Goal: Task Accomplishment & Management: Complete application form

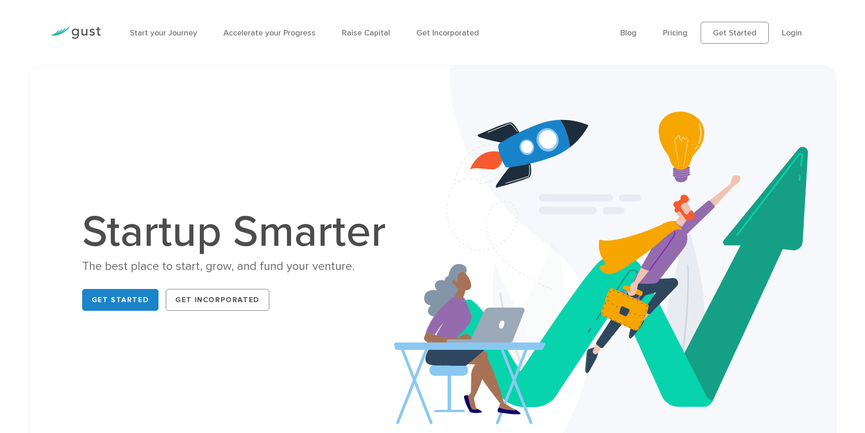
click at [260, 74] on div "Startup Smarter The best place to start, grow, and fund your venture. Get Start…" at bounding box center [433, 262] width 809 height 394
click at [80, 34] on img at bounding box center [75, 33] width 51 height 12
click at [81, 41] on div at bounding box center [75, 33] width 65 height 40
click at [85, 33] on img at bounding box center [75, 33] width 51 height 12
click at [747, 18] on div "Blog FAQ Pricing Get Started Login Login" at bounding box center [718, 32] width 209 height 49
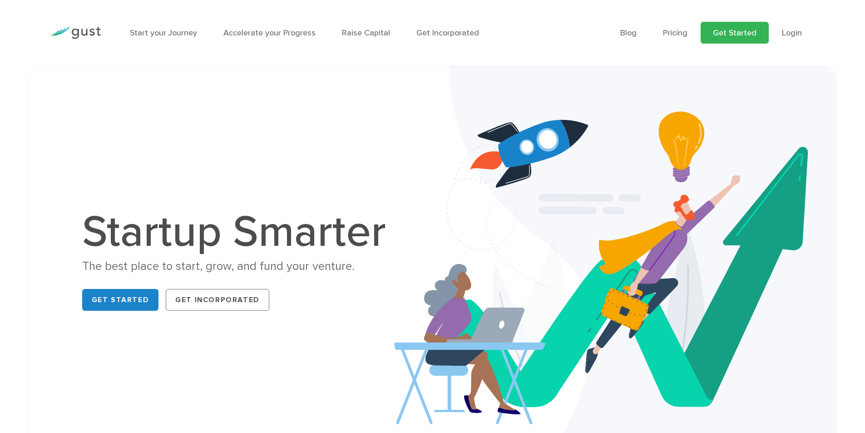
click at [736, 32] on link "Get Started" at bounding box center [735, 33] width 68 height 22
